Goal: Task Accomplishment & Management: Manage account settings

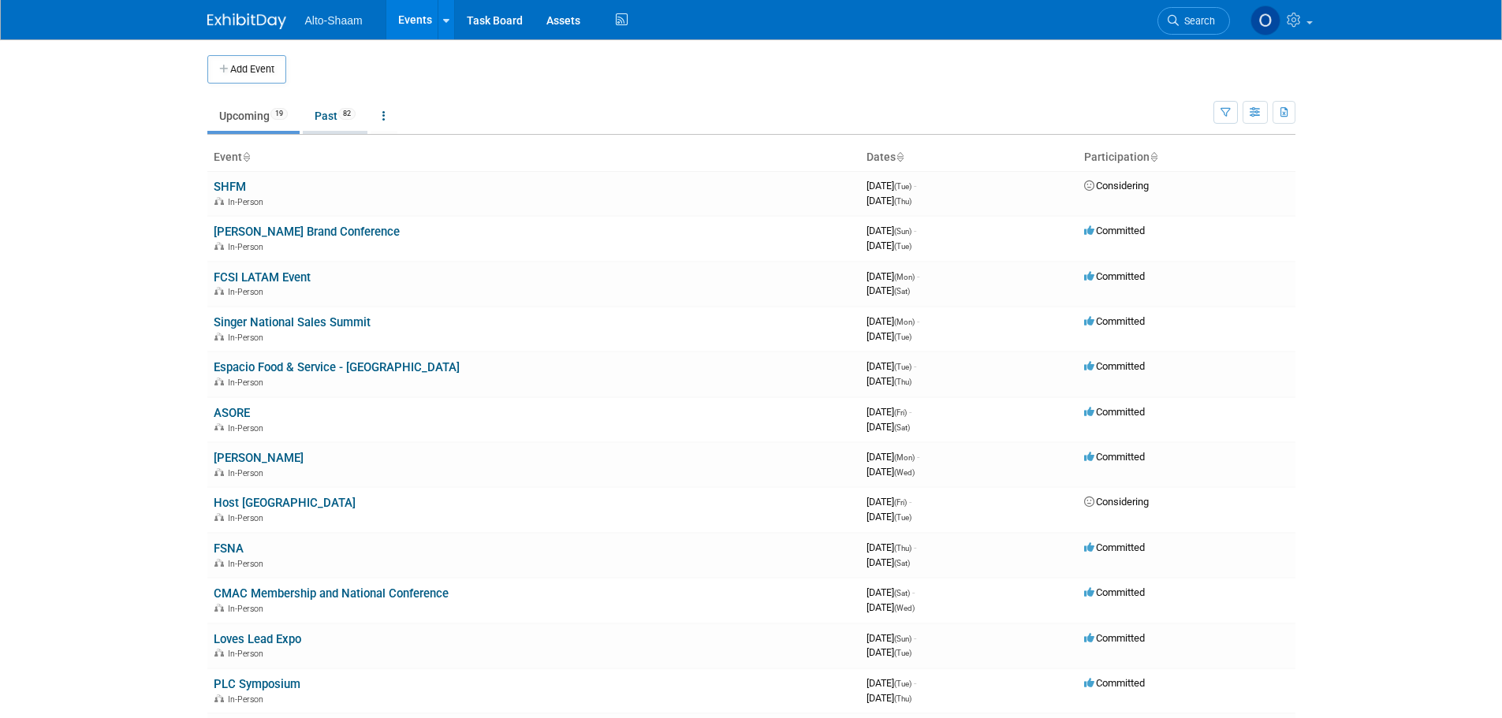
click at [327, 125] on link "Past 82" at bounding box center [335, 116] width 65 height 30
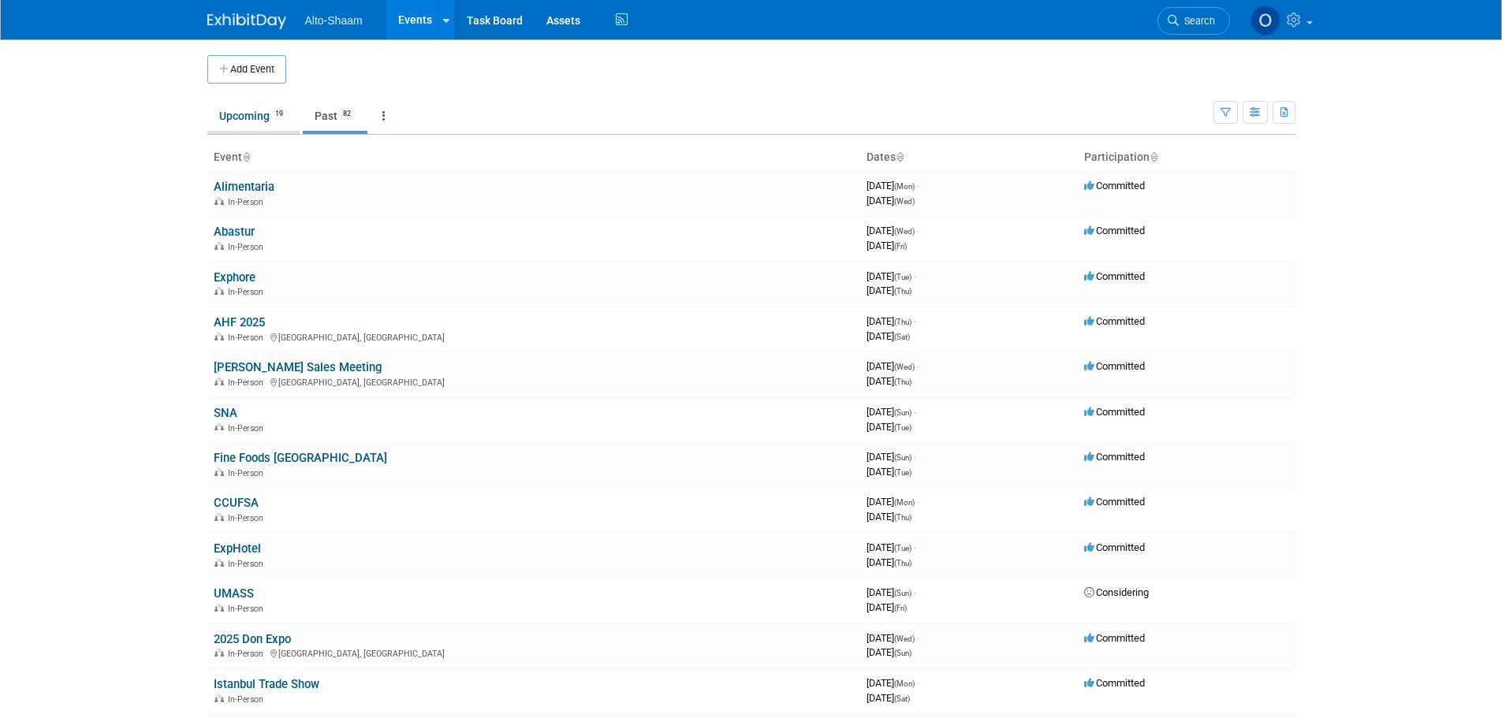
click at [244, 120] on link "Upcoming 19" at bounding box center [253, 116] width 92 height 30
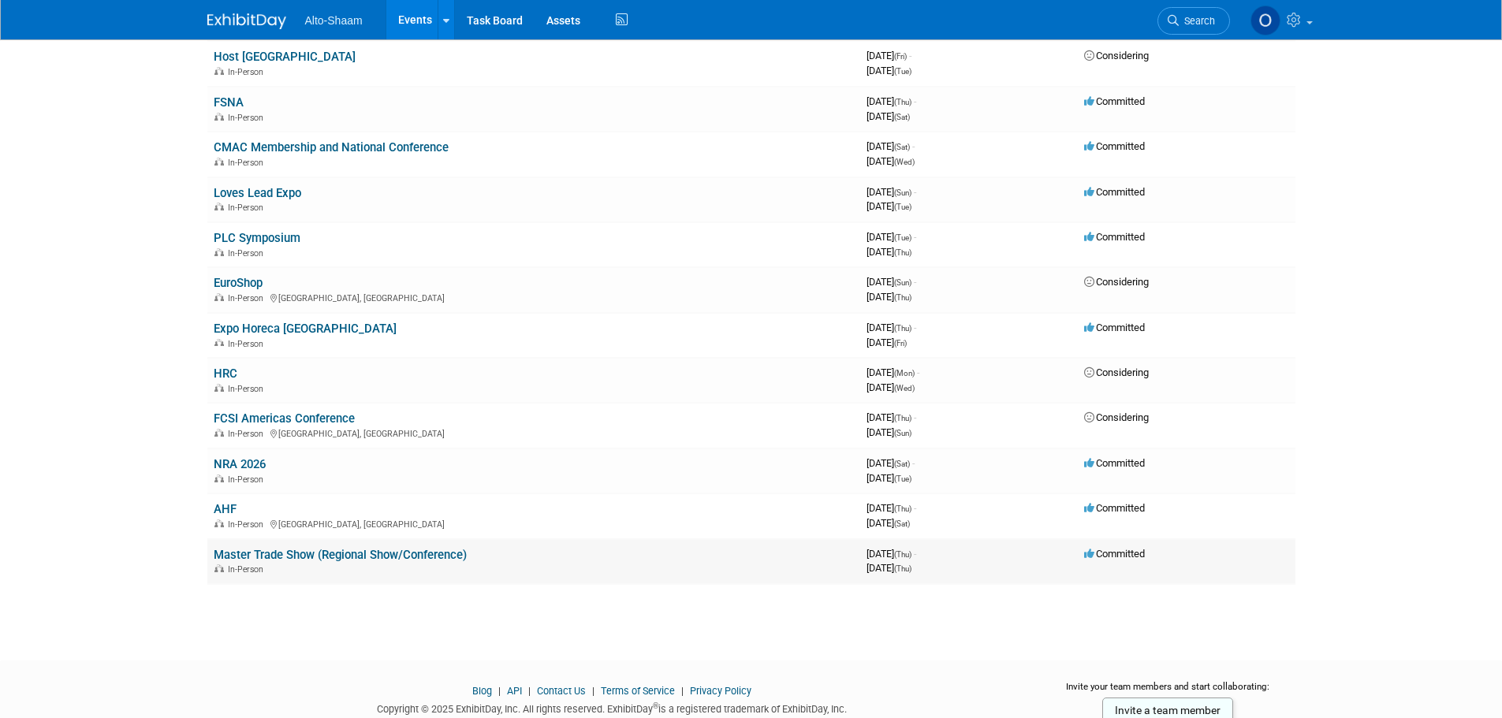
scroll to position [473, 0]
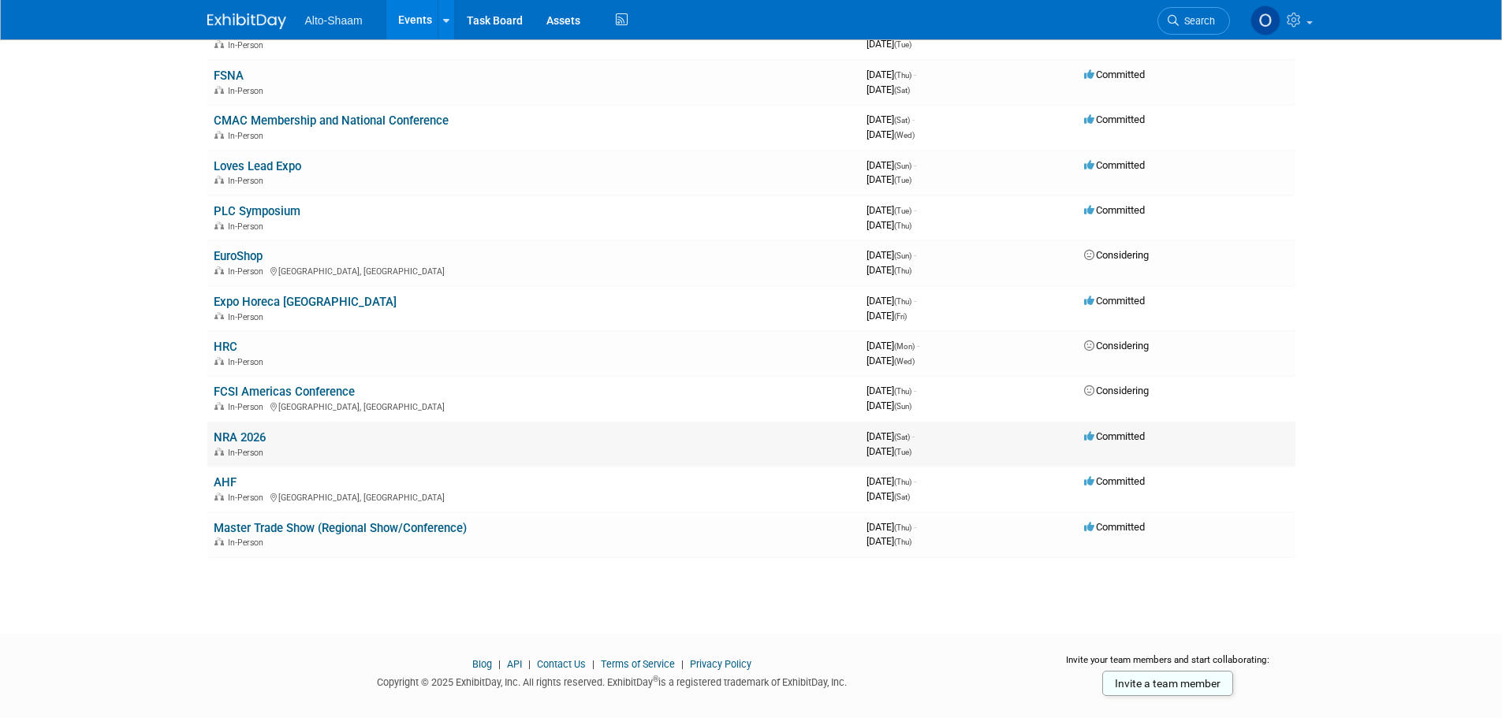
click at [248, 444] on link "NRA 2026" at bounding box center [240, 437] width 52 height 14
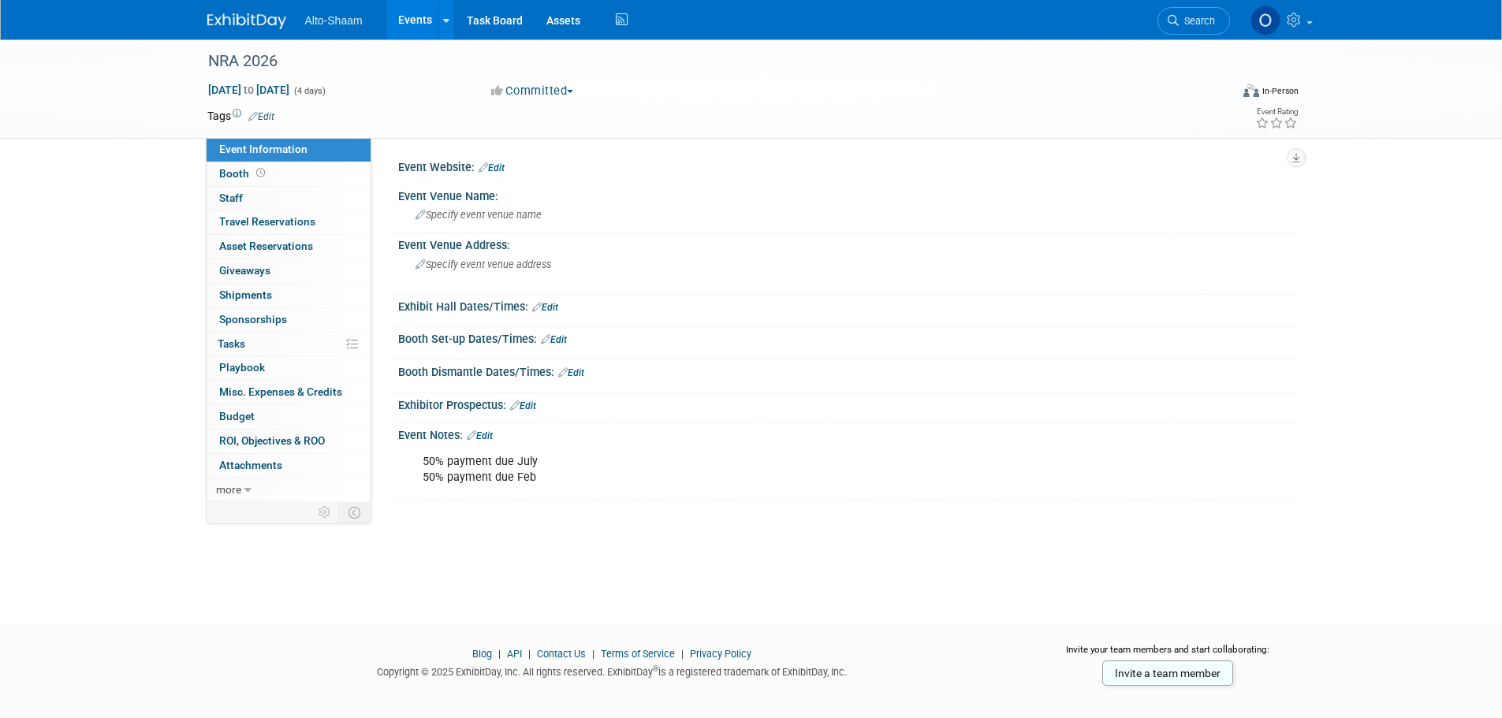
click at [484, 436] on link "Edit" at bounding box center [480, 435] width 26 height 11
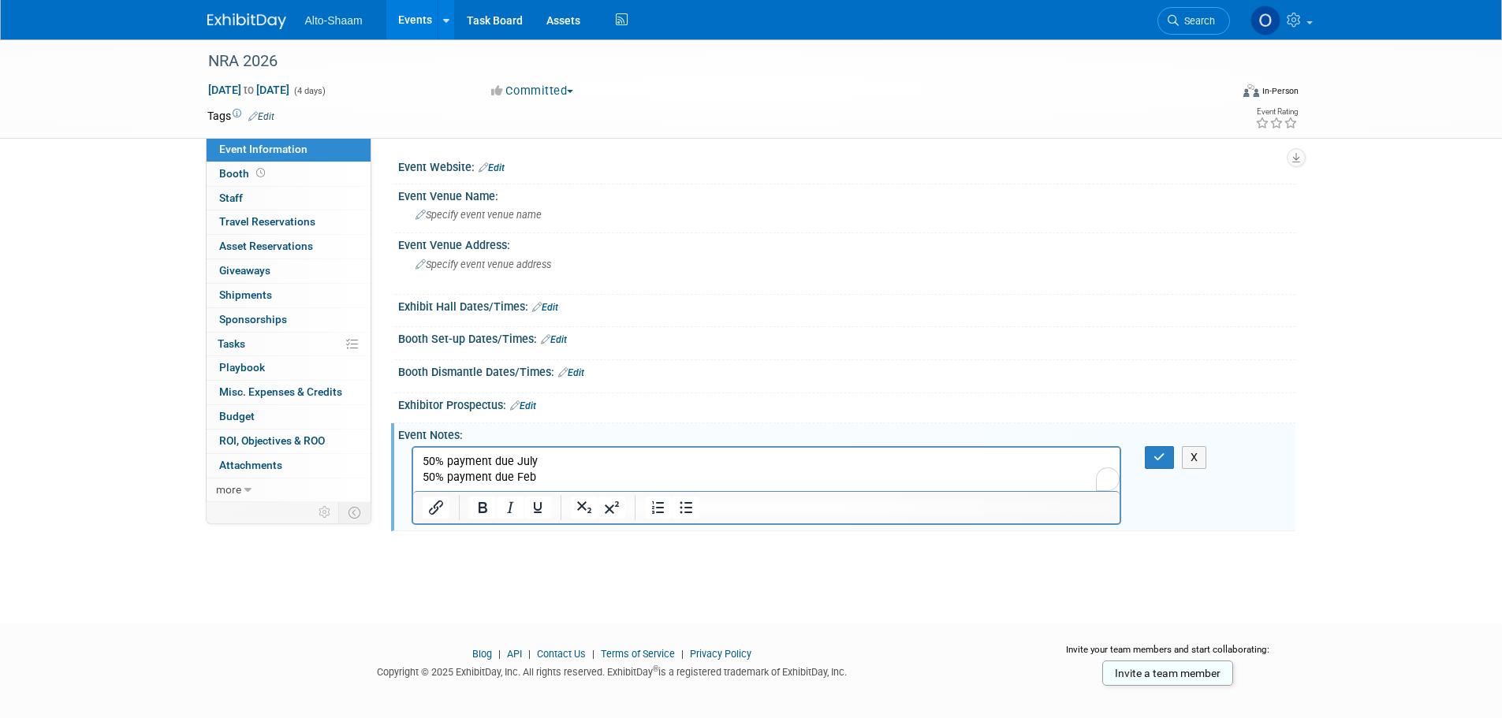
click at [542, 480] on p "50% payment due July 50% payment due Feb" at bounding box center [766, 469] width 689 height 32
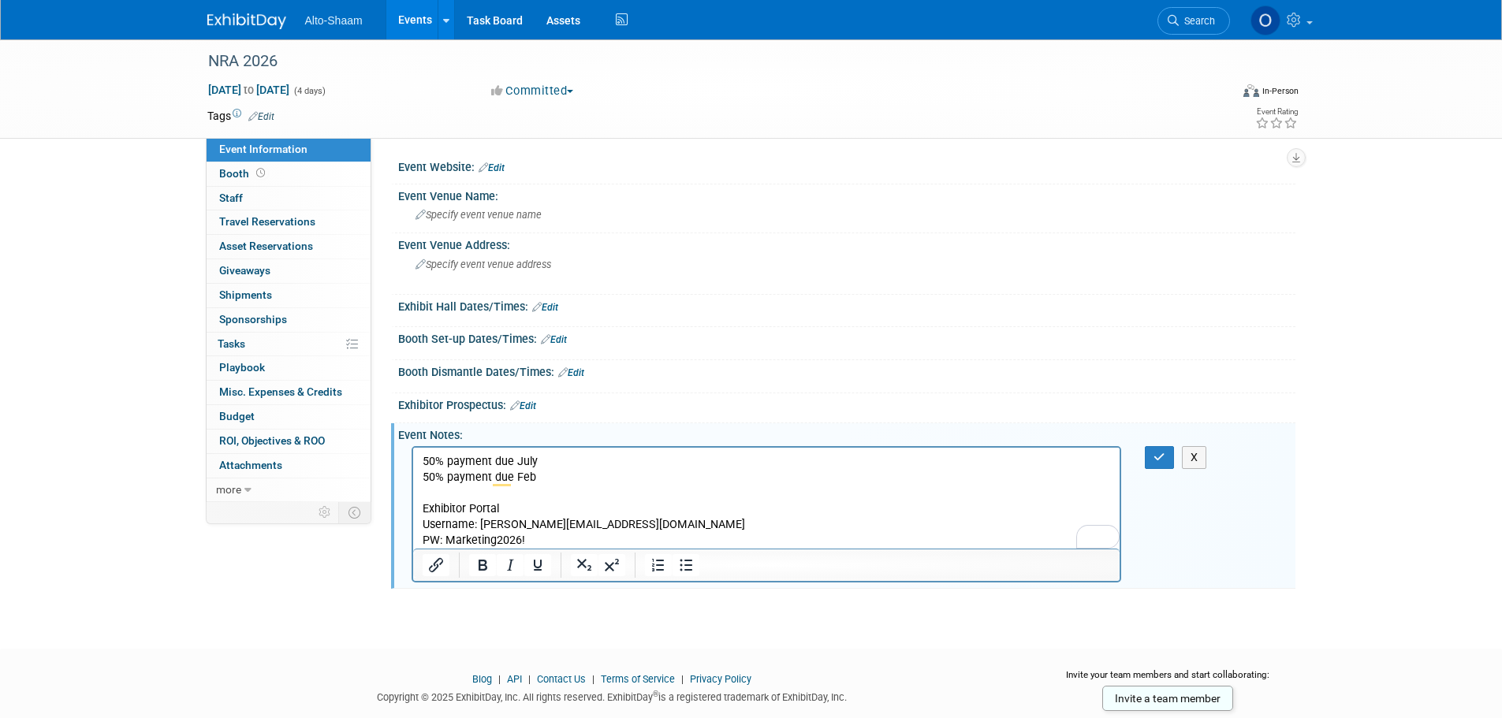
click at [526, 501] on p "Exhibitor Portal" at bounding box center [766, 509] width 689 height 16
drag, startPoint x: 501, startPoint y: 504, endPoint x: 421, endPoint y: 507, distance: 80.5
click at [422, 507] on p "Exhibitor Portal" at bounding box center [766, 509] width 689 height 16
click at [441, 563] on icon "Insert/edit link" at bounding box center [436, 565] width 14 height 14
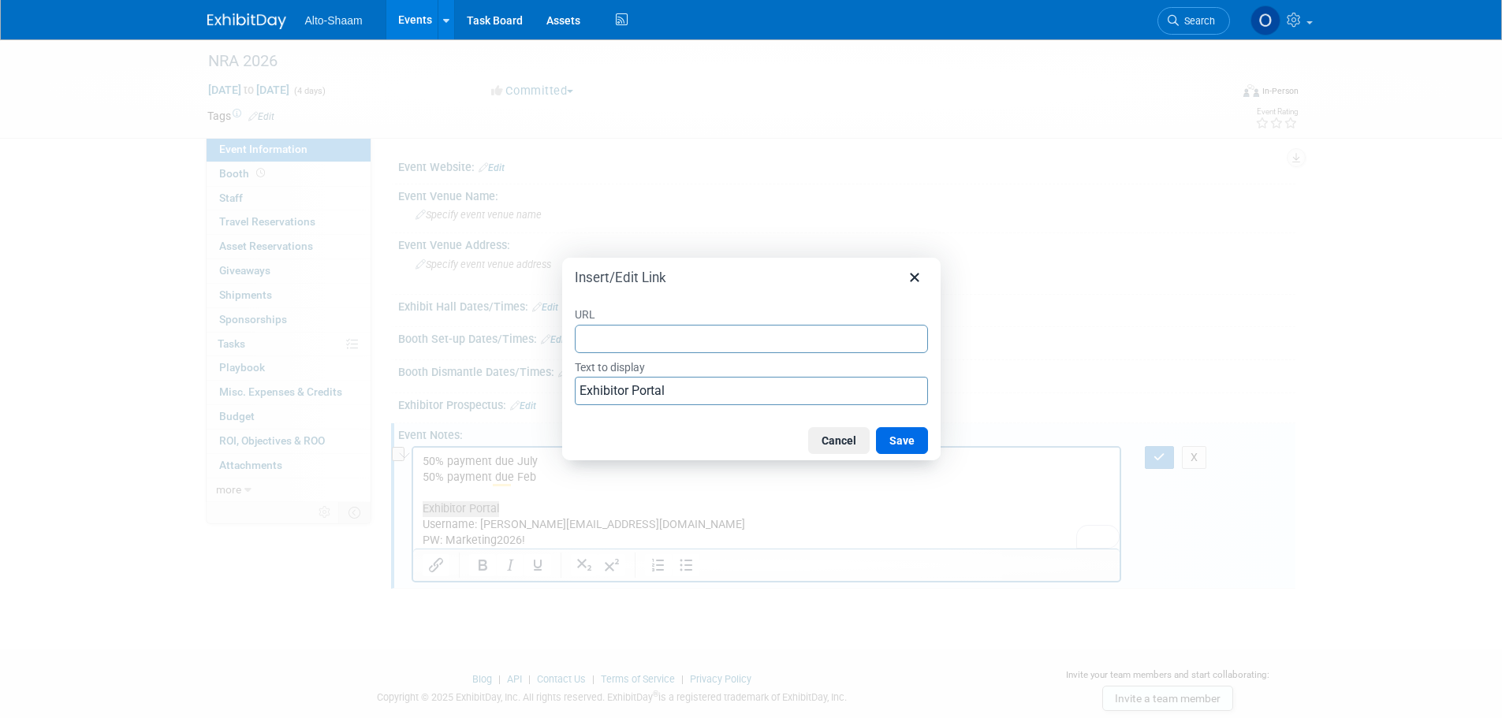
type input "https://restaurant26.exh.mapyourshow.com/7_0/main/default"
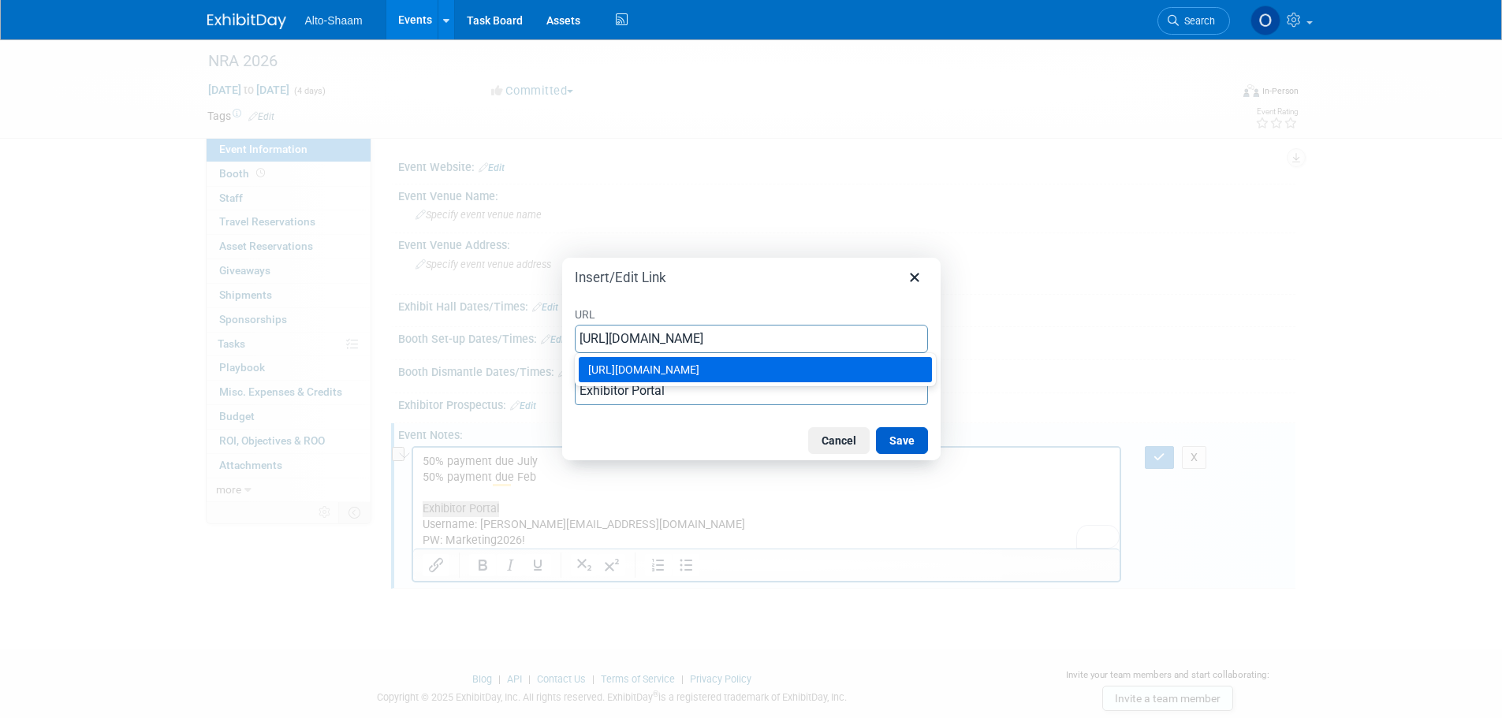
click at [903, 439] on button "Save" at bounding box center [902, 440] width 52 height 27
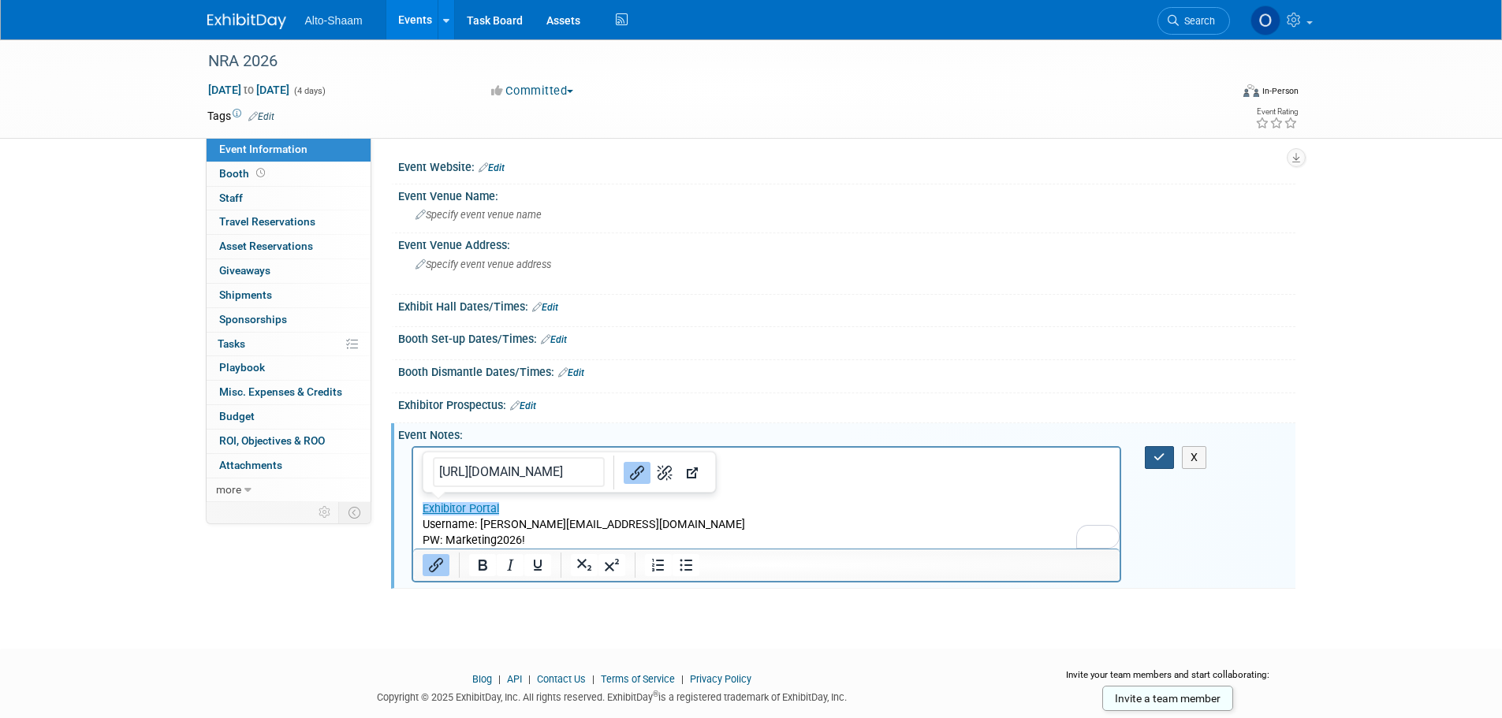
click at [1163, 449] on button "button" at bounding box center [1159, 457] width 29 height 23
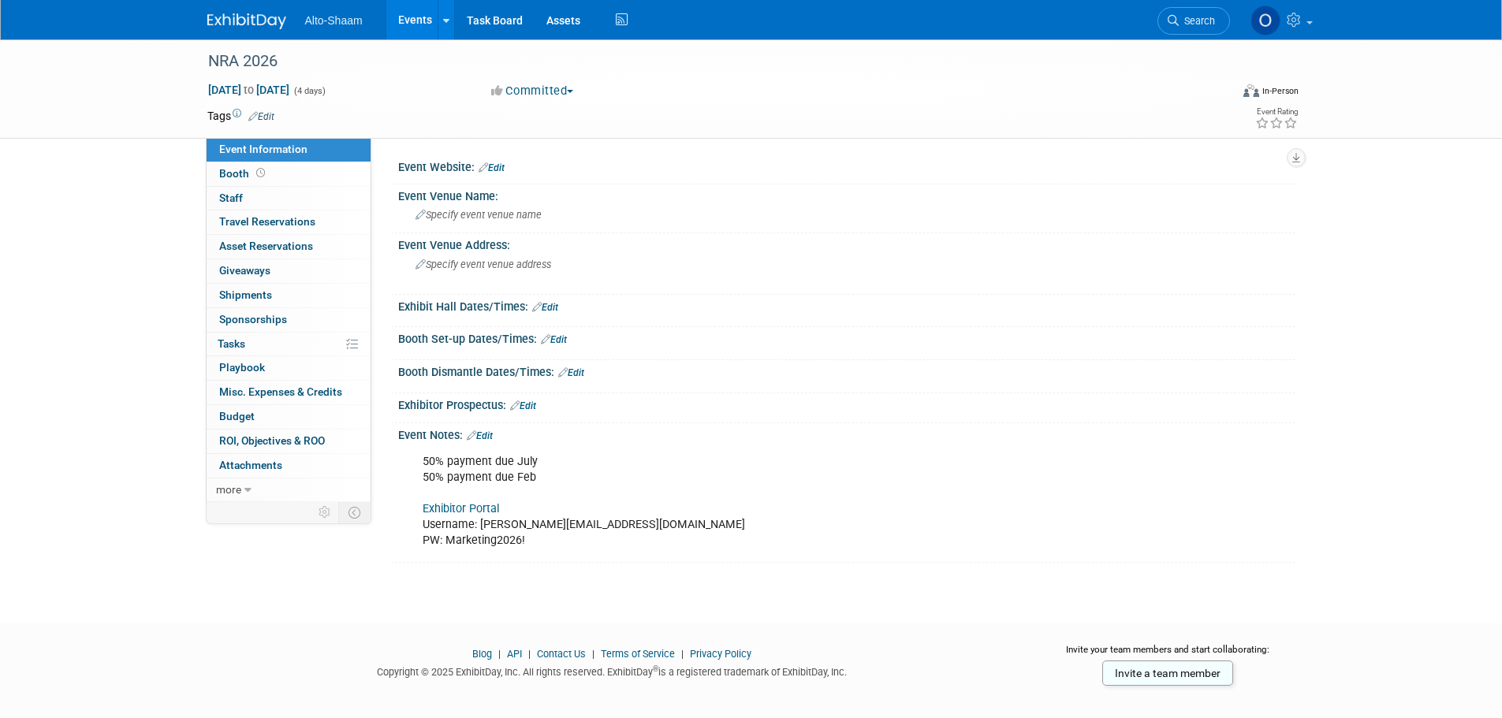
click at [452, 504] on link "Exhibitor Portal" at bounding box center [461, 508] width 76 height 13
click at [409, 29] on link "Events" at bounding box center [415, 19] width 58 height 39
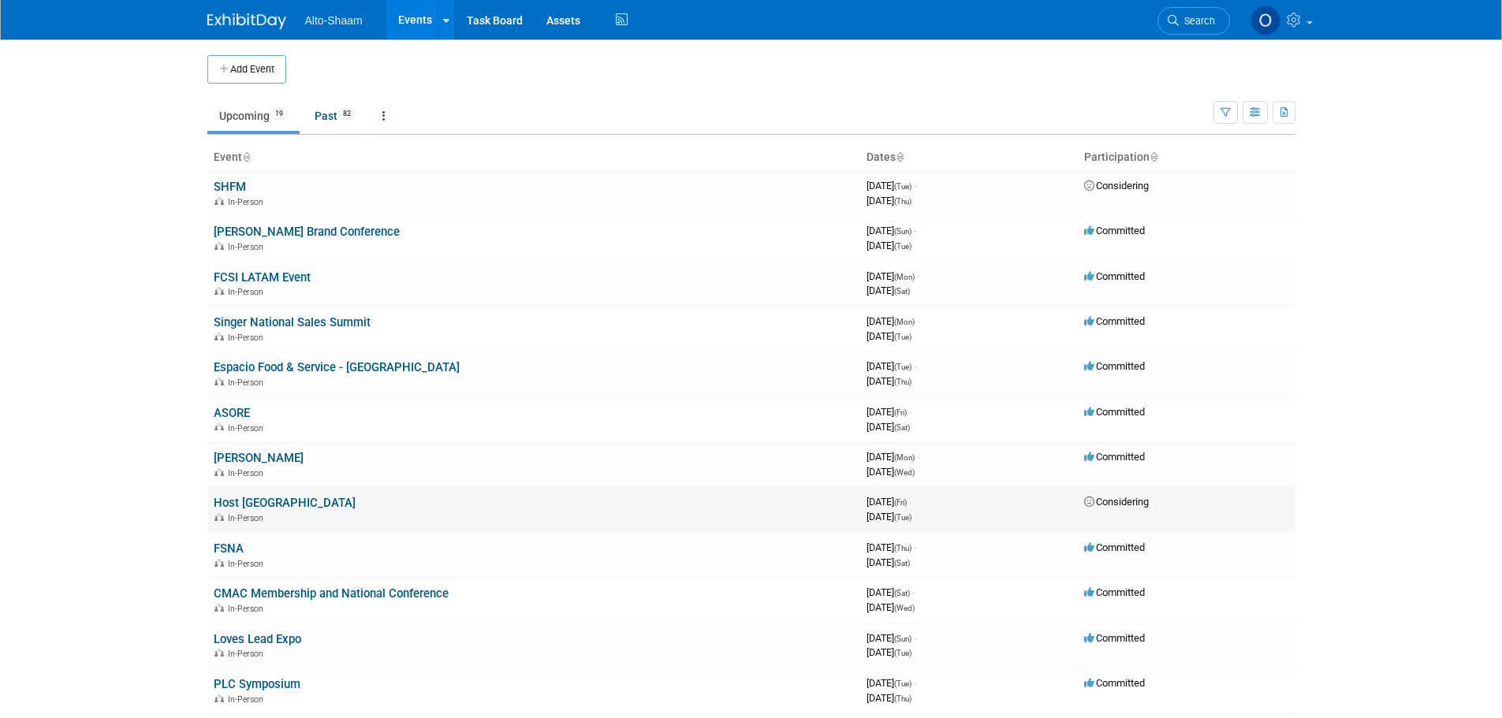
click at [234, 501] on link "Host [GEOGRAPHIC_DATA]" at bounding box center [285, 503] width 142 height 14
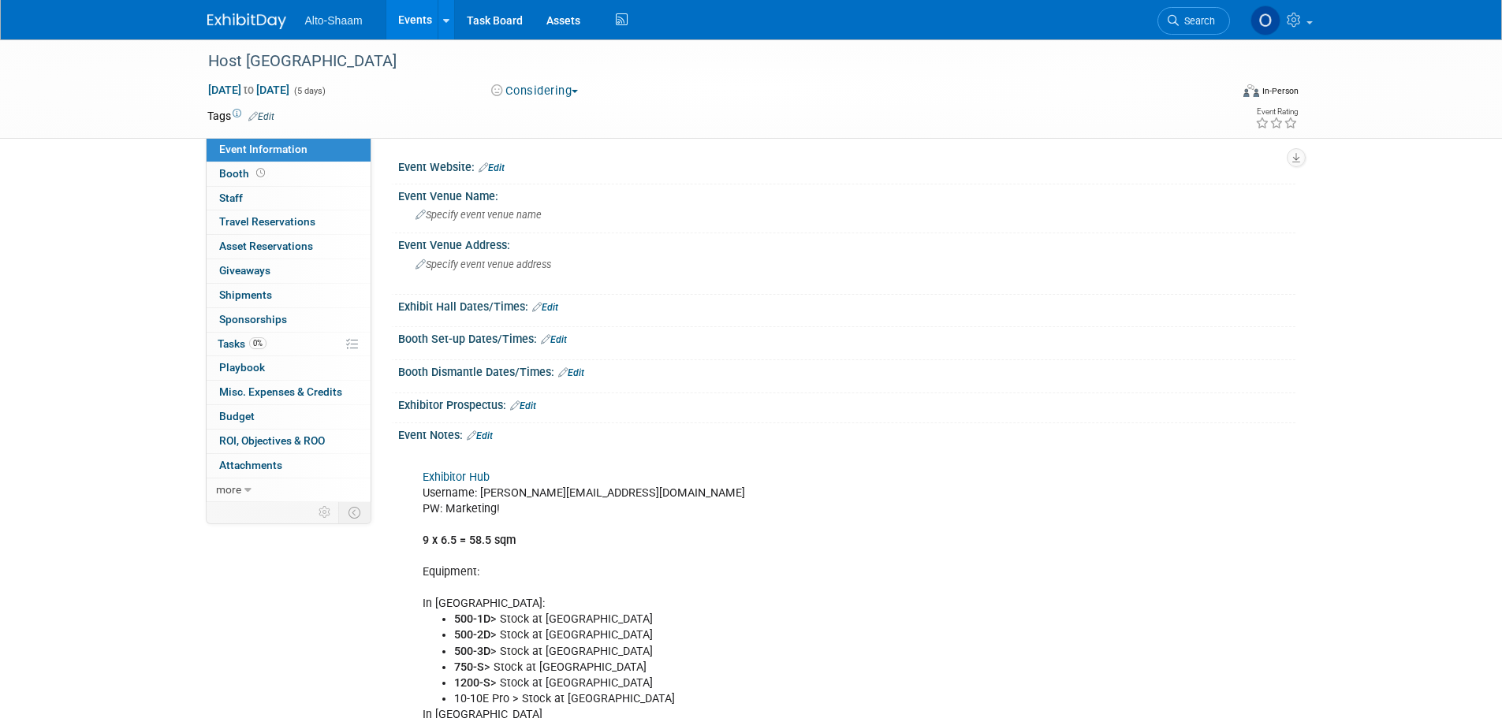
click at [475, 478] on link "Exhibitor Hub" at bounding box center [456, 477] width 67 height 13
click at [418, 26] on link "Events" at bounding box center [415, 19] width 58 height 39
